Goal: Task Accomplishment & Management: Manage account settings

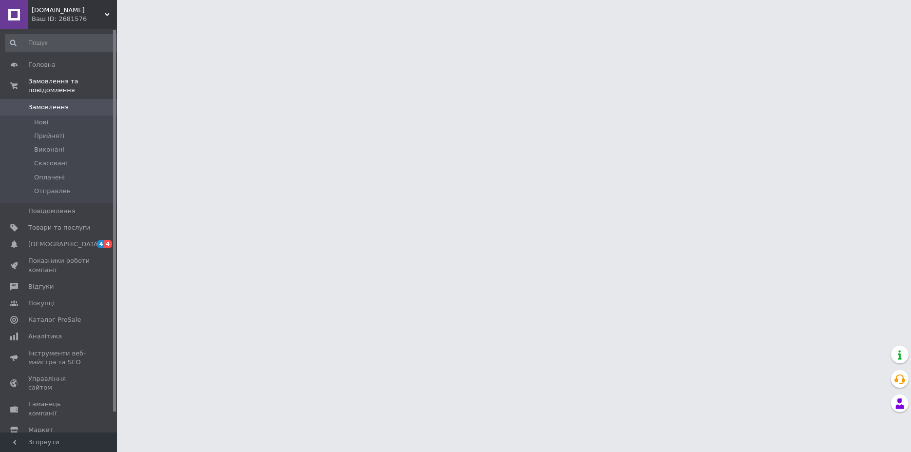
click at [44, 17] on div "Ваш ID: 2681576" at bounding box center [74, 19] width 85 height 9
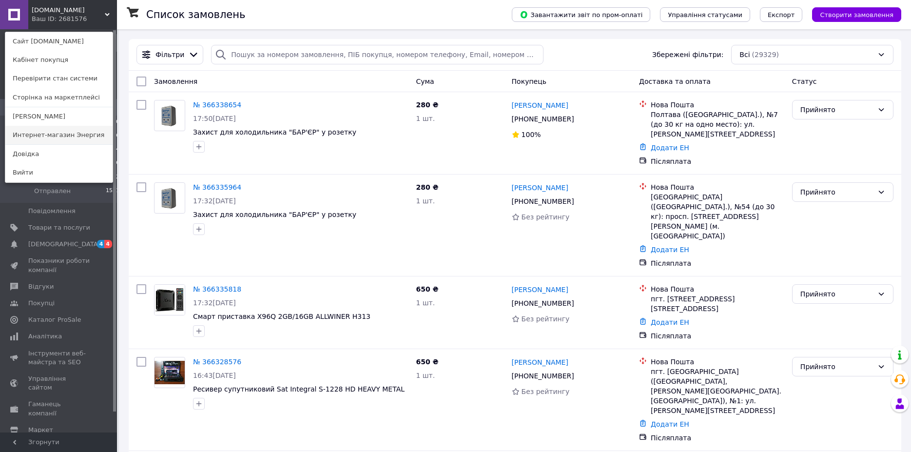
click at [48, 135] on link "Интернет-магазин Энергия" at bounding box center [58, 135] width 107 height 19
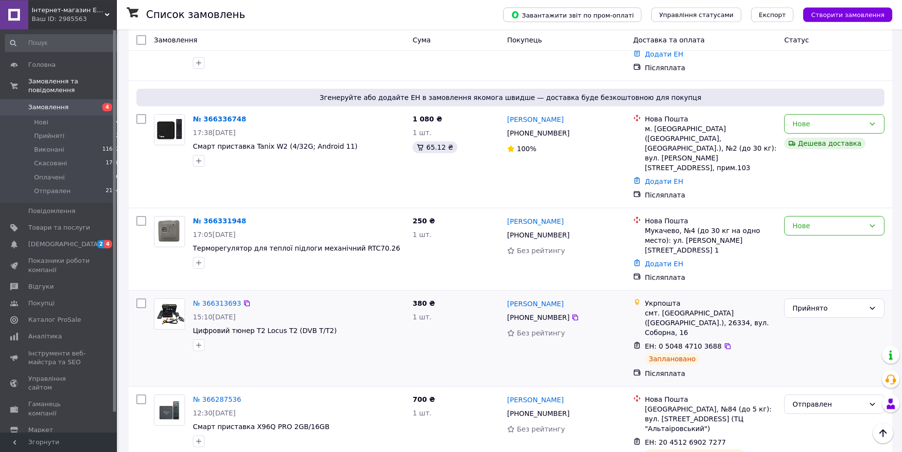
scroll to position [149, 0]
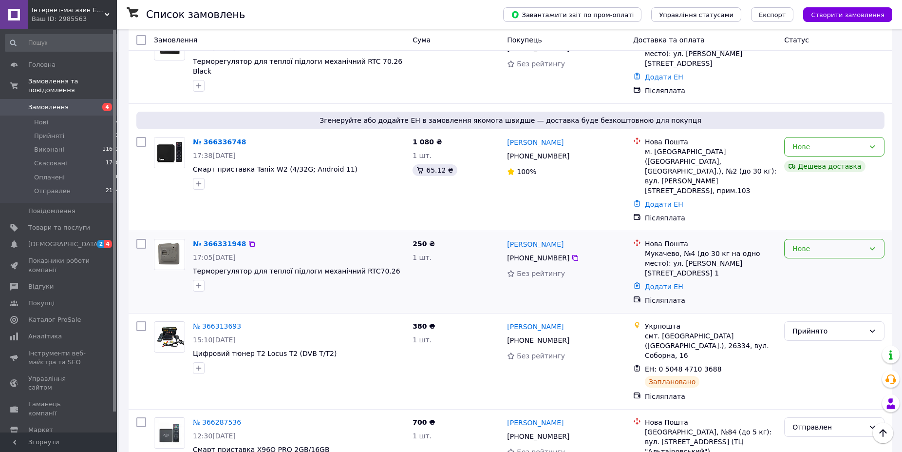
click at [809, 243] on div "Нове" at bounding box center [829, 248] width 72 height 11
click at [813, 236] on li "Прийнято" at bounding box center [834, 235] width 99 height 18
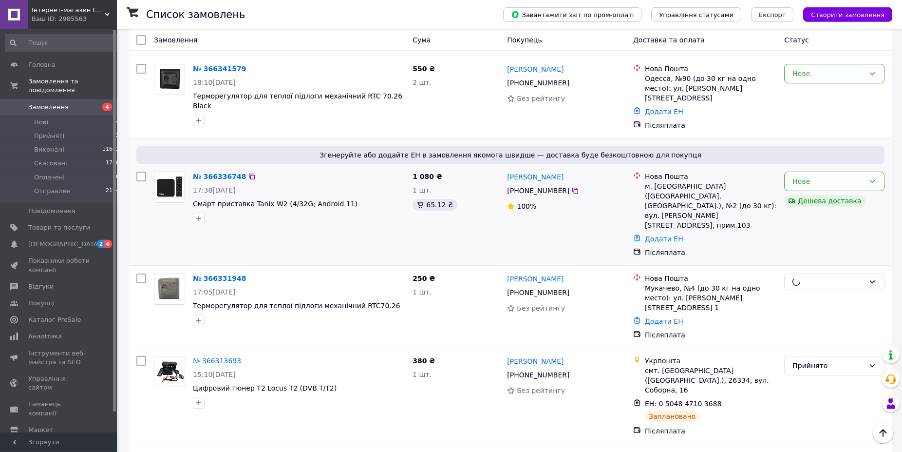
scroll to position [50, 0]
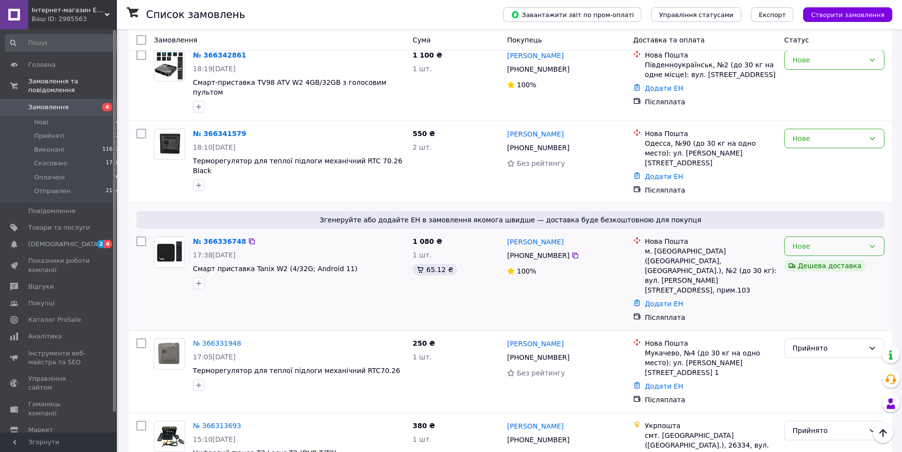
click at [869, 242] on icon at bounding box center [873, 246] width 8 height 8
click at [852, 249] on li "Прийнято" at bounding box center [834, 252] width 99 height 18
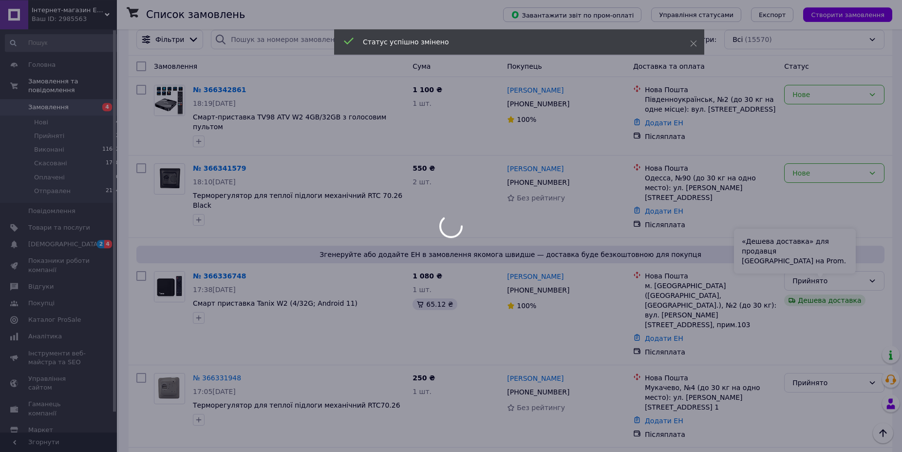
scroll to position [0, 0]
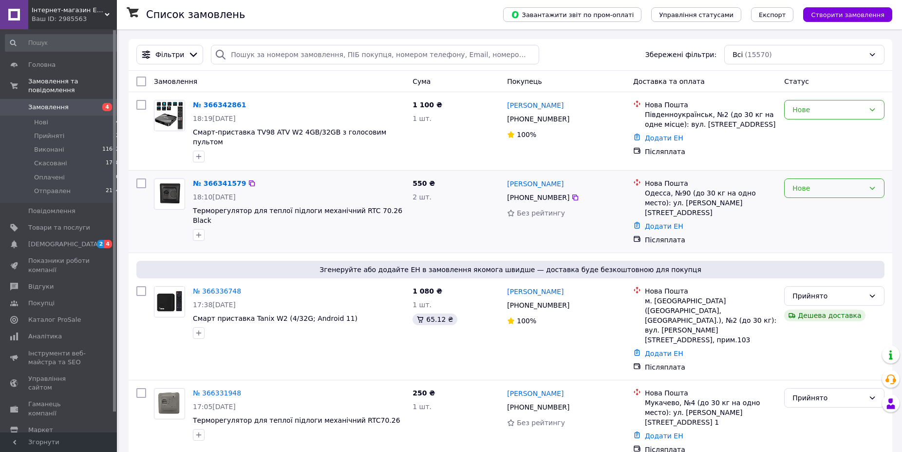
click at [823, 187] on div "Нове" at bounding box center [829, 188] width 72 height 11
click at [809, 203] on li "Прийнято" at bounding box center [834, 204] width 99 height 18
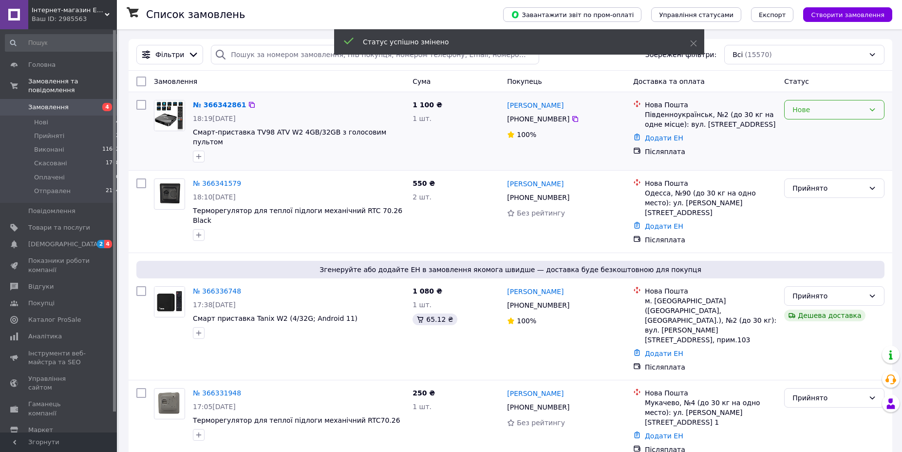
click at [814, 109] on div "Нове" at bounding box center [829, 109] width 72 height 11
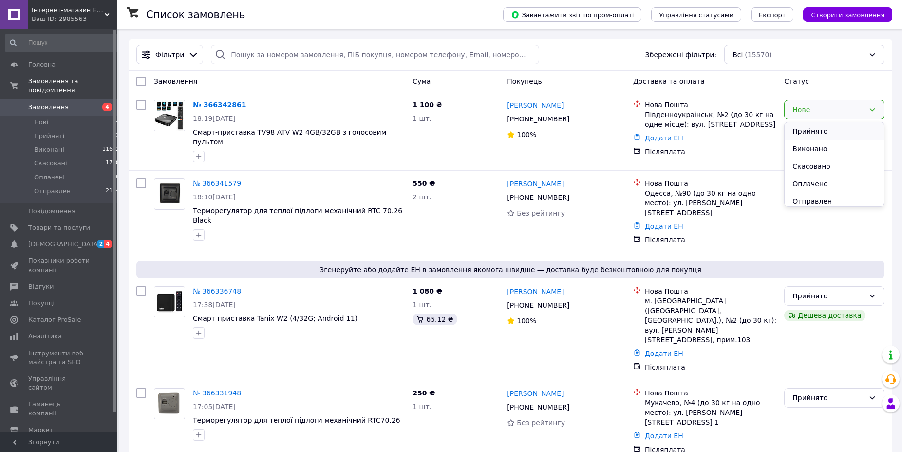
click at [809, 132] on li "Прийнято" at bounding box center [834, 131] width 99 height 18
click at [258, 24] on div "Список замовлень" at bounding box center [315, 14] width 338 height 29
